Goal: Task Accomplishment & Management: Use online tool/utility

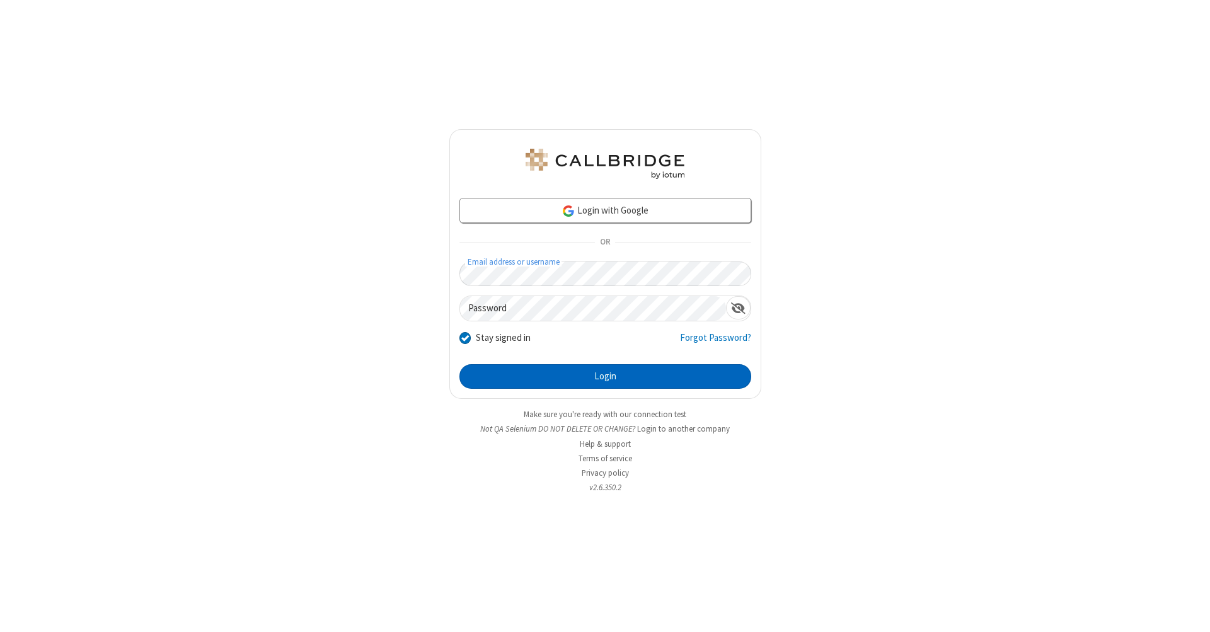
click at [605, 377] on button "Login" at bounding box center [605, 376] width 292 height 25
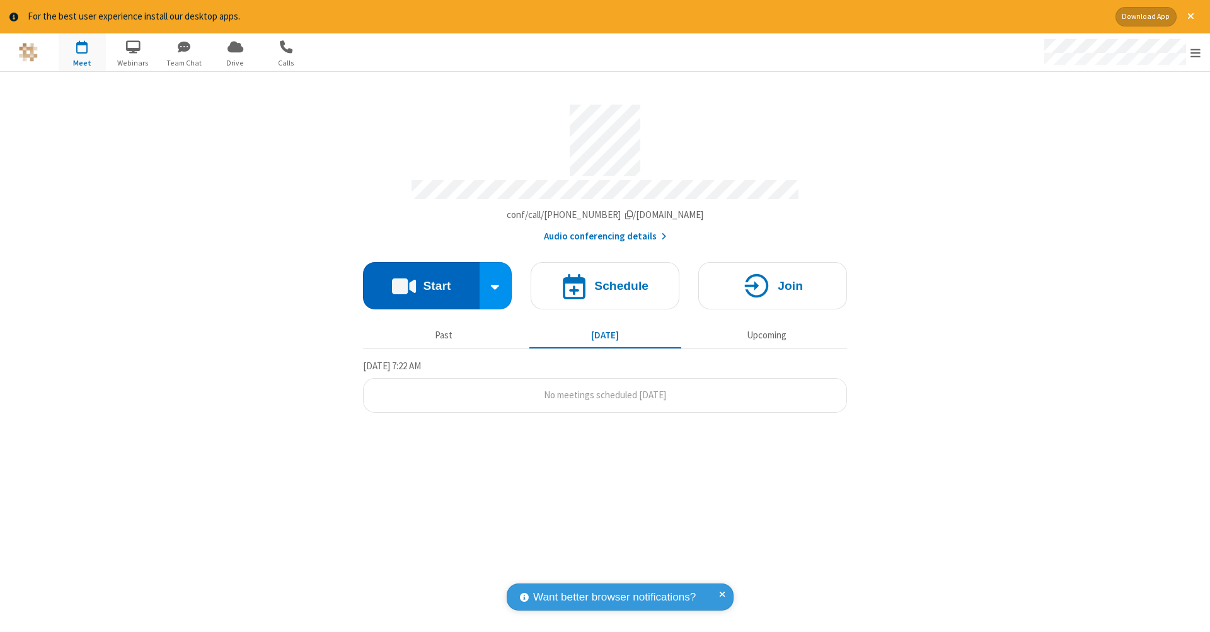
click at [421, 279] on button "Start" at bounding box center [421, 285] width 117 height 47
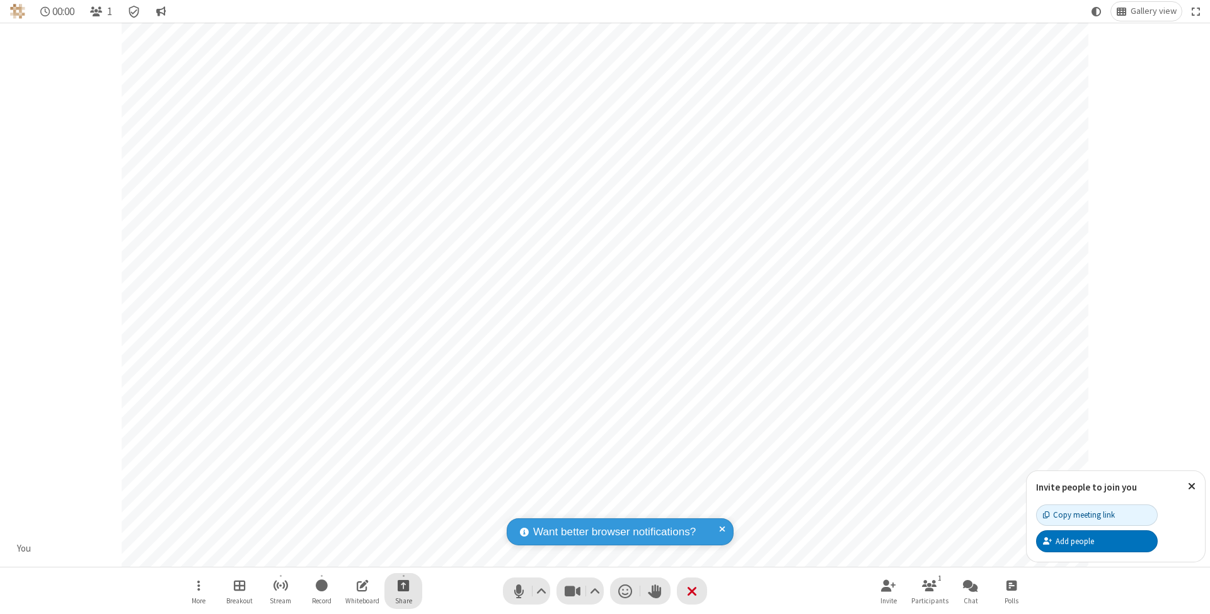
click at [403, 585] on span "Start sharing" at bounding box center [404, 586] width 12 height 16
click at [352, 556] on span "Share my screen" at bounding box center [352, 557] width 14 height 11
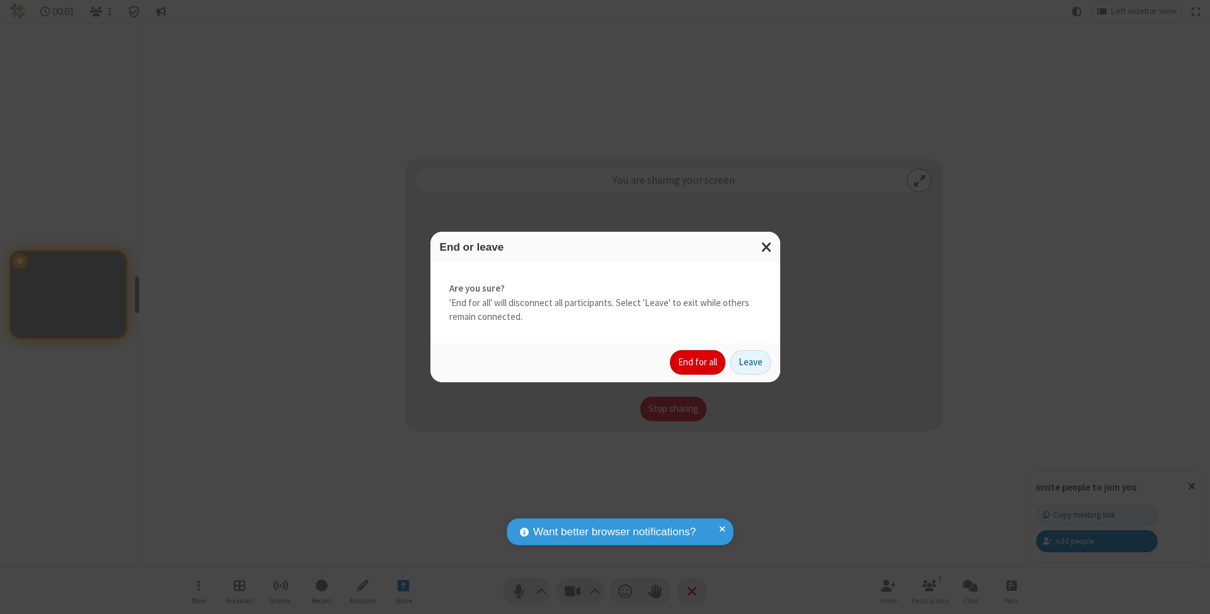
click at [698, 362] on button "End for all" at bounding box center [697, 362] width 55 height 25
